Goal: Task Accomplishment & Management: Manage account settings

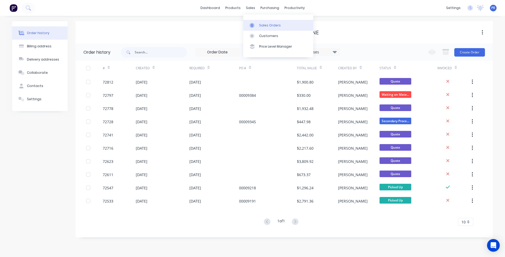
click at [258, 26] on link "Sales Orders" at bounding box center [278, 25] width 70 height 11
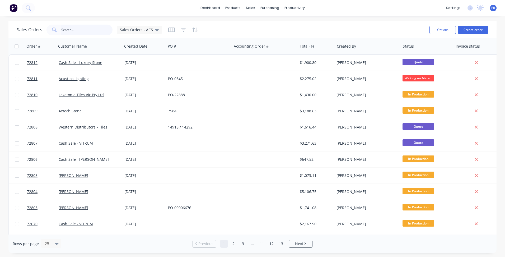
click at [73, 31] on input "text" at bounding box center [87, 30] width 52 height 11
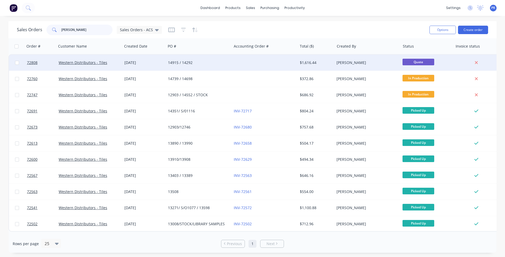
type input "wester"
click at [78, 59] on div "Western Distributors - Tiles" at bounding box center [90, 63] width 66 height 16
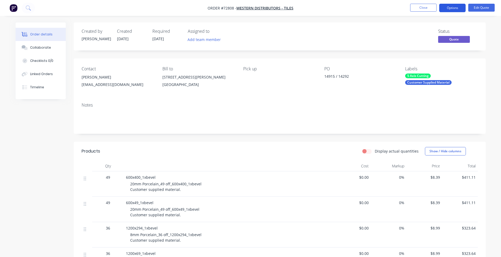
click at [460, 8] on button "Options" at bounding box center [453, 8] width 26 height 8
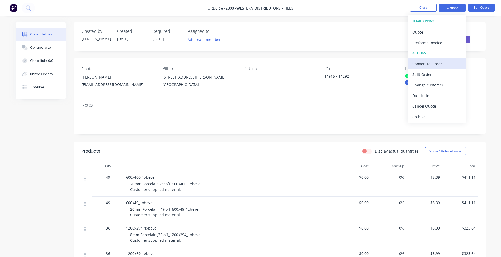
click at [430, 65] on div "Convert to Order" at bounding box center [437, 64] width 49 height 8
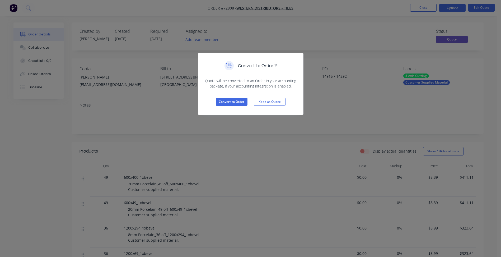
click at [238, 109] on div "Convert to Order Keep as Quote" at bounding box center [250, 102] width 105 height 26
click at [254, 130] on div "Convert to Order ? Quote will be converted to an Order in your accounting packa…" at bounding box center [250, 128] width 501 height 257
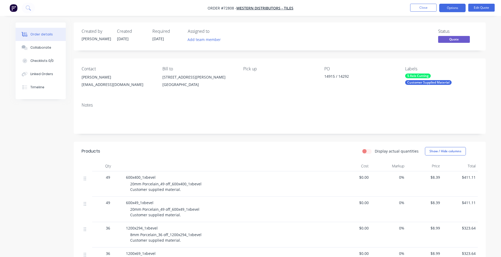
click at [150, 37] on div "Created by Patrick Created 02/09/25 Required 09/09/25 Assigned to Add team memb…" at bounding box center [161, 36] width 159 height 15
click at [164, 41] on span "09/09/25" at bounding box center [159, 38] width 12 height 5
click at [459, 7] on button "Options" at bounding box center [453, 8] width 26 height 8
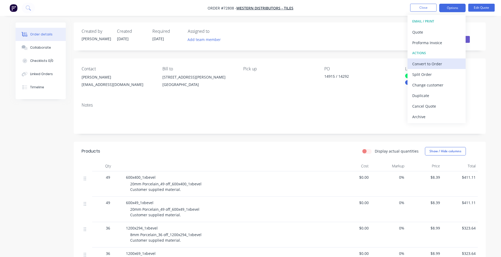
click at [425, 62] on div "Convert to Order" at bounding box center [437, 64] width 49 height 8
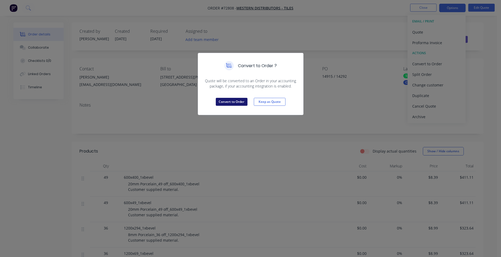
click at [240, 104] on button "Convert to Order" at bounding box center [232, 102] width 32 height 8
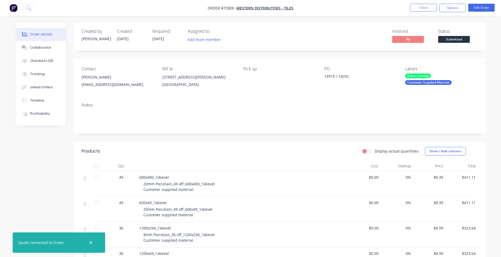
click at [161, 40] on span "09/09/25" at bounding box center [159, 38] width 12 height 5
click at [159, 36] on span "09/09/25" at bounding box center [159, 38] width 12 height 5
click at [479, 10] on button "Edit Order" at bounding box center [482, 8] width 26 height 8
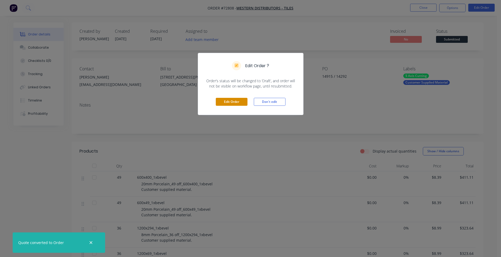
click at [228, 99] on button "Edit Order" at bounding box center [232, 102] width 32 height 8
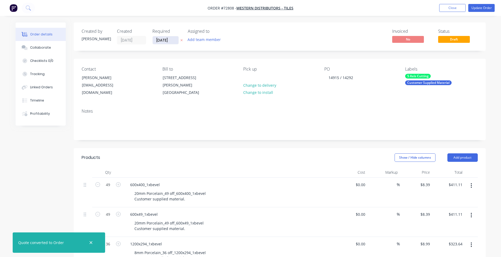
click at [162, 38] on input "09/09/25" at bounding box center [166, 40] width 26 height 8
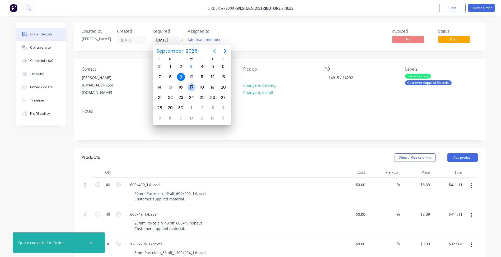
click at [192, 85] on div "17" at bounding box center [192, 87] width 8 height 8
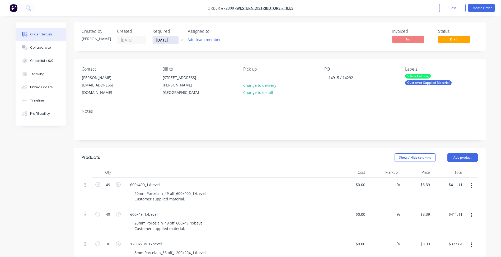
click at [166, 40] on input "17/09/25" at bounding box center [166, 40] width 26 height 8
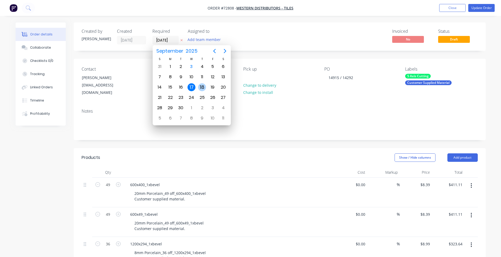
click at [202, 86] on div "18" at bounding box center [202, 87] width 8 height 8
type input "18/09/25"
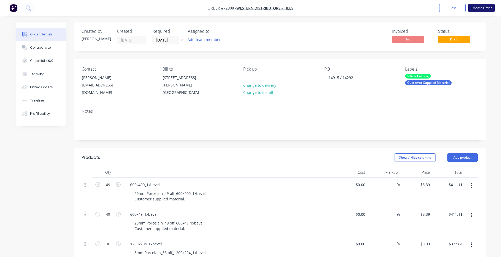
click at [483, 8] on button "Update Order" at bounding box center [482, 8] width 26 height 8
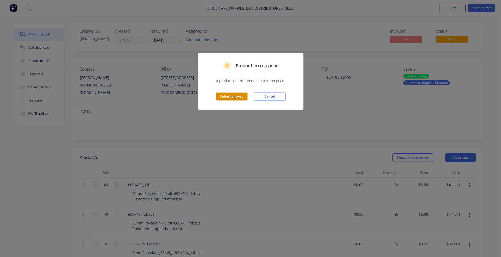
click at [231, 99] on button "Submit anyway" at bounding box center [232, 97] width 32 height 8
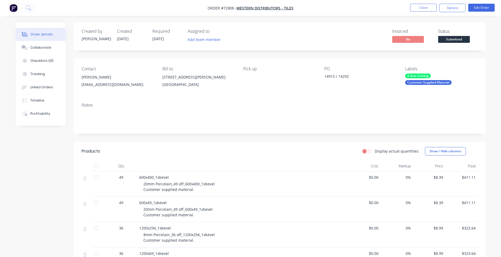
click at [446, 39] on span "Submitted" at bounding box center [454, 39] width 32 height 7
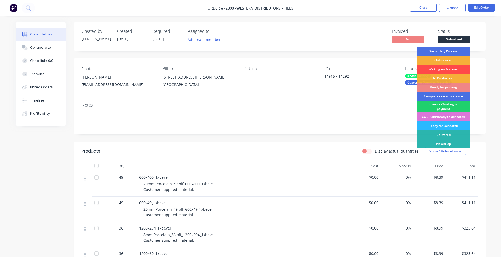
click at [442, 69] on div "Waiting on Material" at bounding box center [443, 69] width 53 height 9
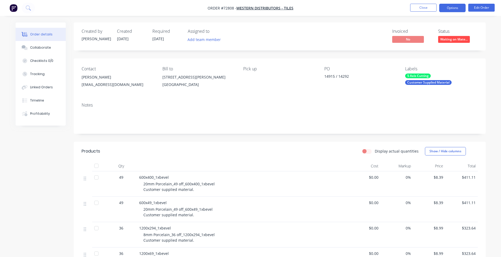
click at [453, 10] on button "Options" at bounding box center [453, 8] width 26 height 8
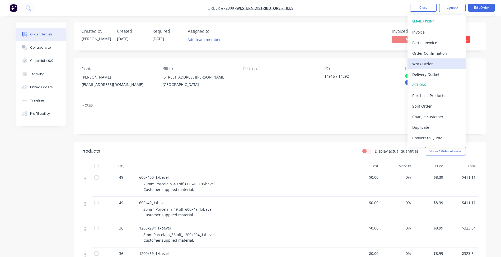
click at [427, 63] on div "Work Order" at bounding box center [437, 64] width 49 height 8
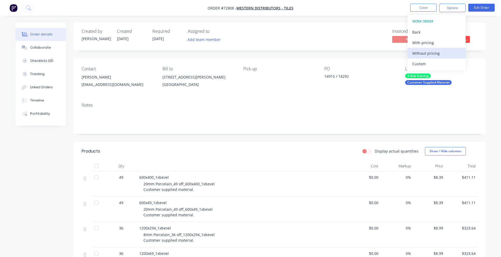
click at [436, 54] on div "Without pricing" at bounding box center [437, 53] width 49 height 8
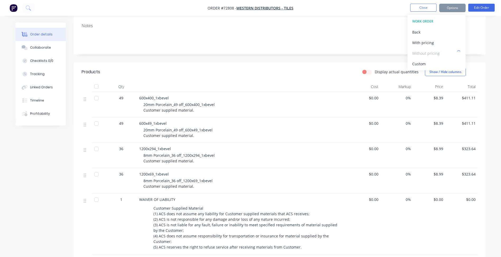
scroll to position [106, 0]
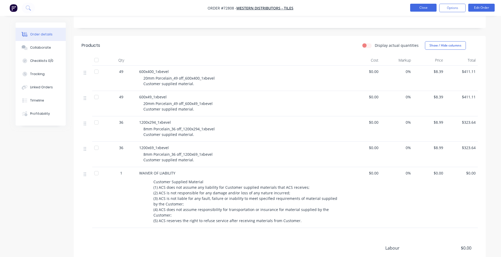
click at [413, 7] on button "Close" at bounding box center [423, 8] width 26 height 8
